Goal: Task Accomplishment & Management: Use online tool/utility

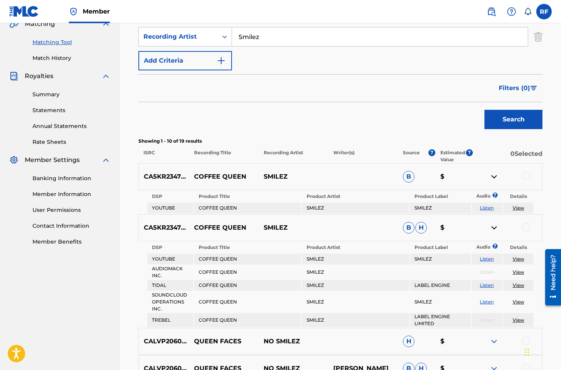
click at [284, 36] on input "Smilez" at bounding box center [380, 36] width 296 height 19
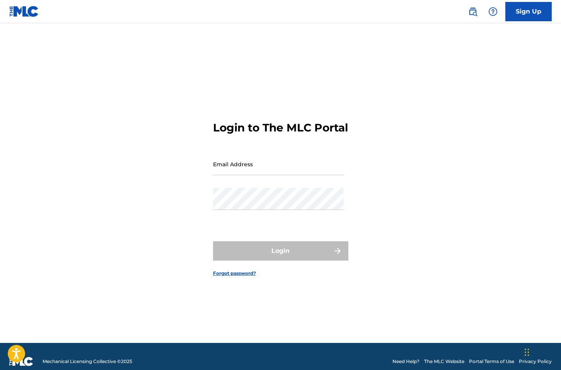
click at [263, 172] on input "Email Address" at bounding box center [278, 164] width 131 height 22
type input "[PERSON_NAME][EMAIL_ADDRESS][DOMAIN_NAME]"
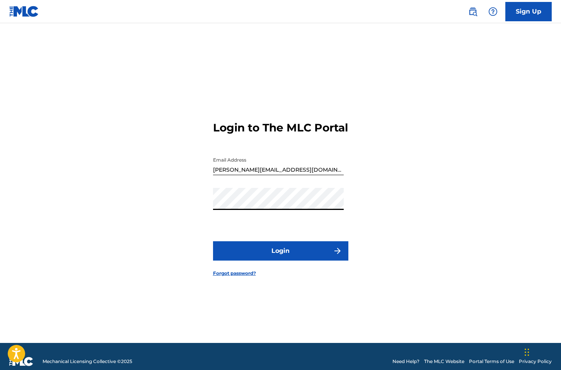
click at [296, 251] on button "Login" at bounding box center [280, 250] width 135 height 19
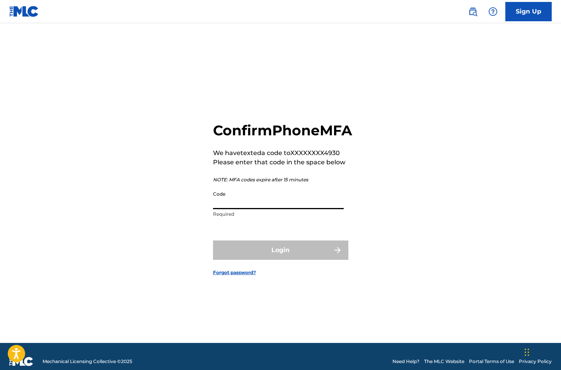
click at [238, 204] on input "Code" at bounding box center [278, 198] width 131 height 22
paste input "325026"
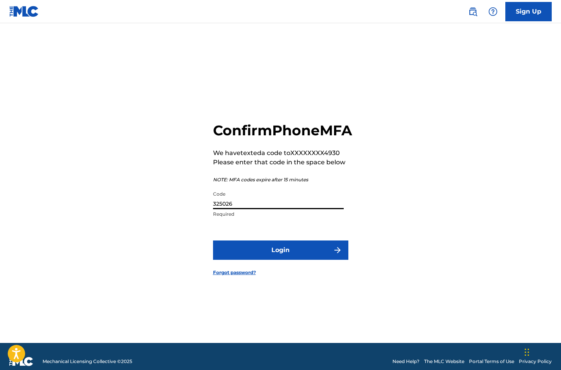
type input "325026"
click at [255, 259] on button "Login" at bounding box center [280, 250] width 135 height 19
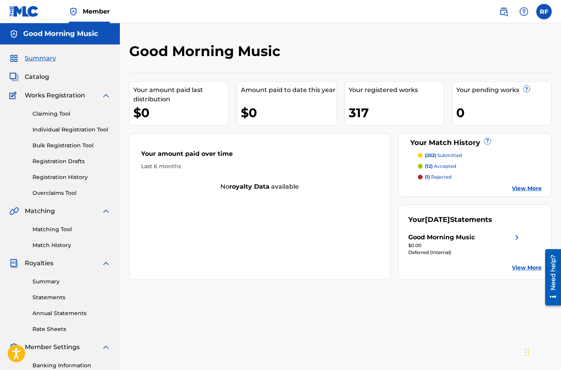
click at [54, 234] on div "Matching Tool Match History" at bounding box center [59, 233] width 101 height 34
click at [54, 231] on link "Matching Tool" at bounding box center [72, 230] width 78 height 8
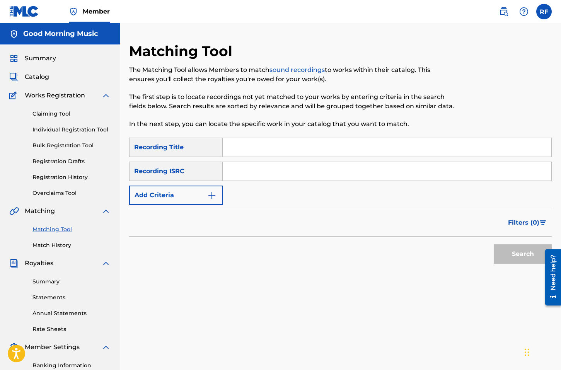
click at [200, 153] on div "Recording Title" at bounding box center [176, 147] width 94 height 19
click at [231, 151] on input "Search Form" at bounding box center [387, 147] width 329 height 19
type input "In Retro"
click at [523, 260] on button "Search" at bounding box center [523, 254] width 58 height 19
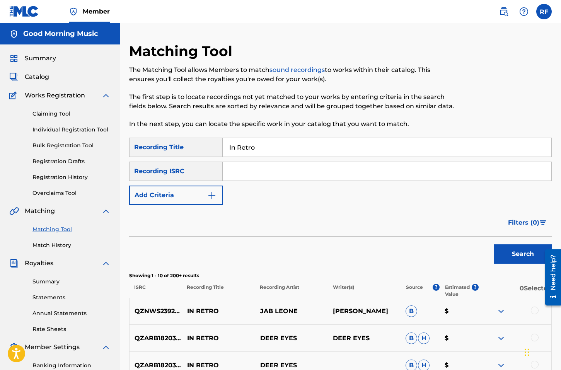
click at [286, 177] on input "Search Form" at bounding box center [387, 171] width 329 height 19
paste input "QZZ7W2490470"
type input "QZZ7W2490470"
click at [517, 260] on button "Search" at bounding box center [523, 254] width 58 height 19
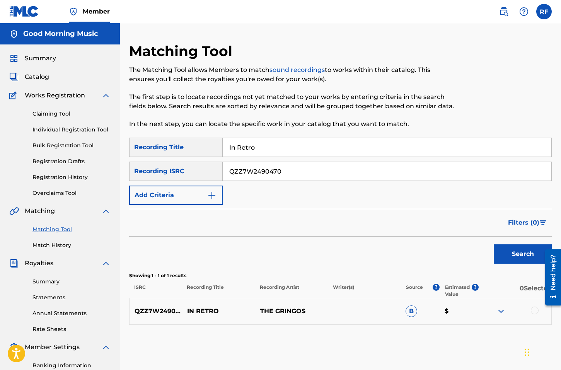
scroll to position [0, 0]
click at [502, 310] on img at bounding box center [501, 310] width 9 height 9
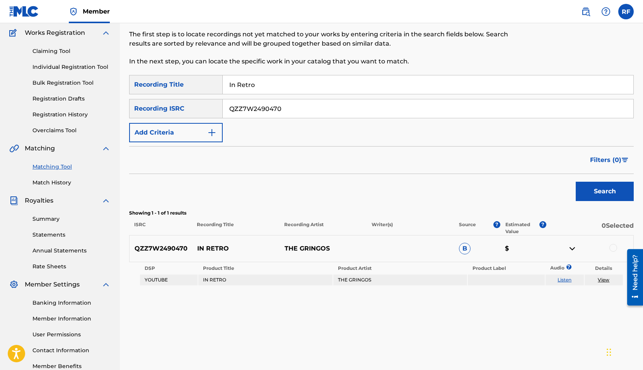
scroll to position [0, 0]
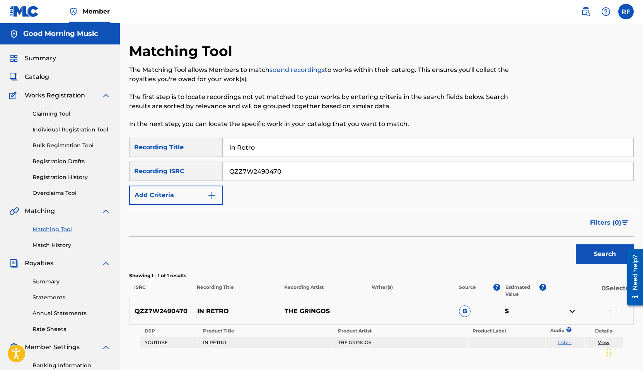
click at [53, 277] on div "Summary Statements Annual Statements Rate Sheets" at bounding box center [59, 300] width 101 height 65
click at [53, 282] on link "Summary" at bounding box center [72, 282] width 78 height 8
